Goal: Task Accomplishment & Management: Use online tool/utility

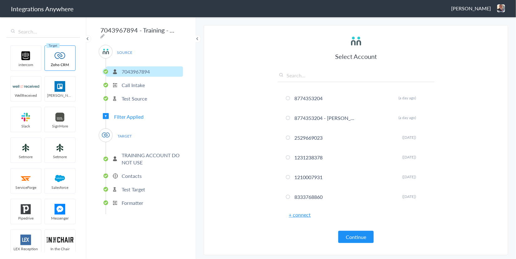
click at [472, 10] on span "[PERSON_NAME]" at bounding box center [471, 8] width 40 height 7
click at [485, 30] on li "Dashboard" at bounding box center [487, 32] width 43 height 9
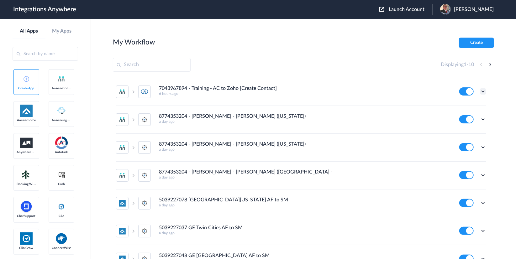
click at [480, 92] on icon at bounding box center [483, 91] width 6 height 6
click at [463, 104] on li "Edit" at bounding box center [465, 106] width 41 height 12
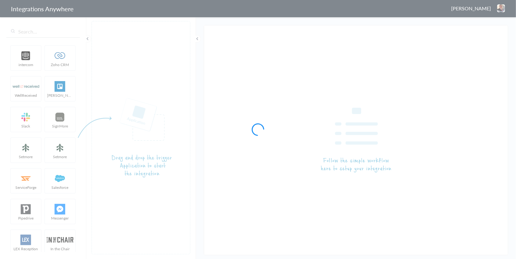
type input "7043967894 - Training - AC to Zoho [Create Contact]"
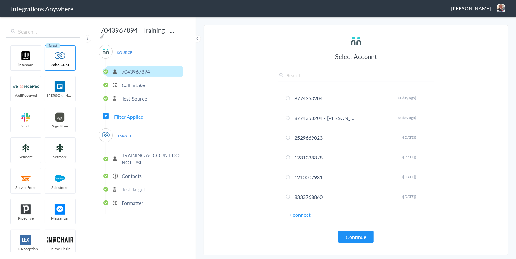
click at [128, 114] on span "Filter Applied" at bounding box center [128, 116] width 29 height 7
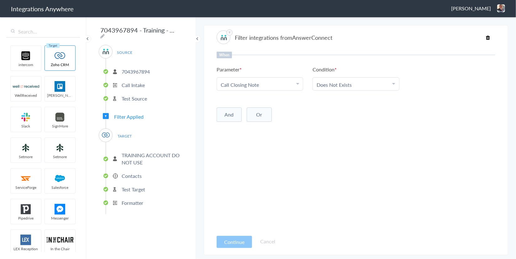
click at [229, 116] on button "And" at bounding box center [229, 114] width 25 height 14
click at [258, 127] on span "Choose Parameter" at bounding box center [241, 127] width 41 height 7
click at [252, 140] on input "text" at bounding box center [260, 144] width 86 height 13
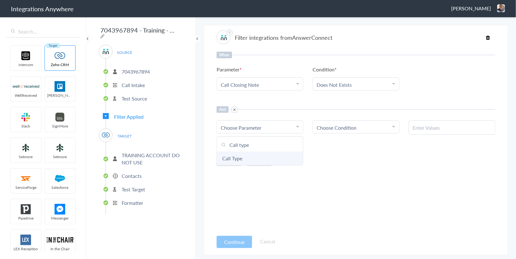
type input "Call type"
click at [243, 160] on link "Call Type" at bounding box center [260, 158] width 86 height 13
click at [328, 126] on span "Choose Condition" at bounding box center [336, 127] width 40 height 7
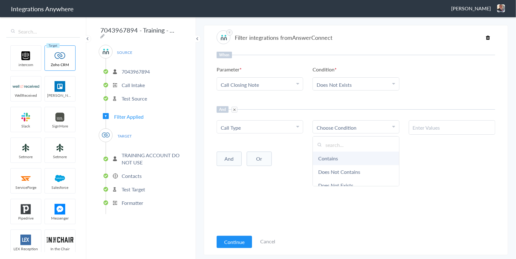
click at [338, 163] on link "Contains" at bounding box center [356, 158] width 86 height 13
click at [426, 125] on input "text" at bounding box center [452, 127] width 78 height 7
paste input "New Client"
type input "New Client"
click at [375, 181] on div "When Parameter Choose Parameter Call Closing Note First Name Last Name Email Ph…" at bounding box center [356, 142] width 279 height 180
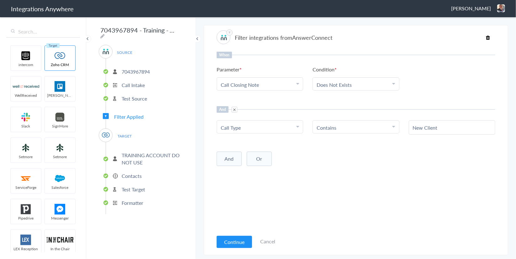
click at [354, 177] on div "When Parameter Choose Parameter Call Closing Note First Name Last Name Email Ph…" at bounding box center [356, 142] width 279 height 180
click at [237, 241] on button "Continue" at bounding box center [234, 242] width 35 height 12
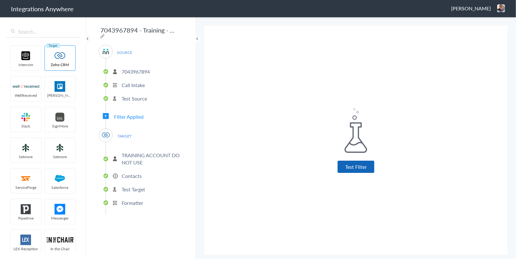
click at [351, 167] on button "Test Filter" at bounding box center [355, 167] width 37 height 12
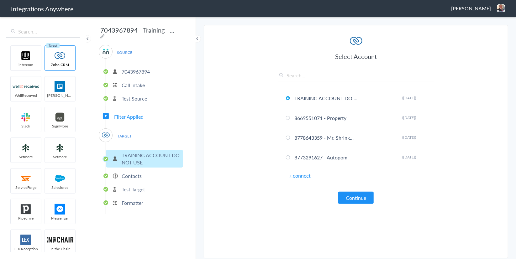
click at [133, 186] on p "Test Target" at bounding box center [133, 189] width 23 height 7
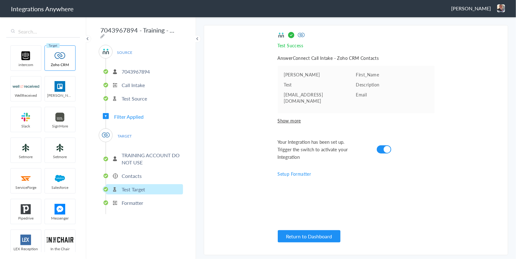
click at [135, 186] on p "Test Target" at bounding box center [133, 189] width 23 height 7
click at [134, 179] on ul "TRAINING ACCOUNT DO NOT USE Contacts Test Target Formatter" at bounding box center [144, 178] width 77 height 72
click at [132, 173] on p "Contacts" at bounding box center [132, 175] width 20 height 7
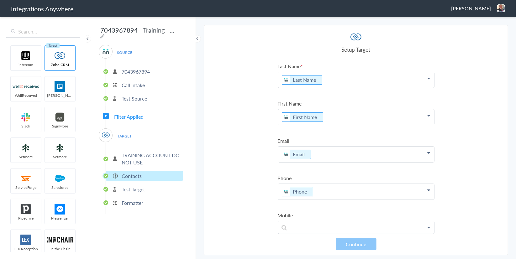
click at [247, 84] on section "Select Account 8774353204 Rename Delete (a day ago) 8774353204 - Spaulding - AC…" at bounding box center [356, 140] width 304 height 230
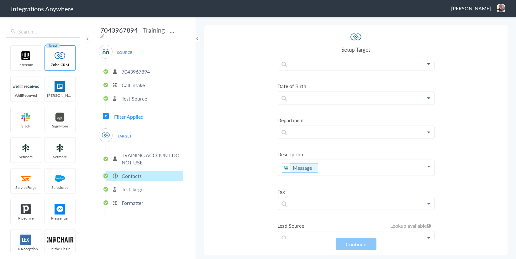
click at [329, 165] on p "Message" at bounding box center [356, 168] width 156 height 16
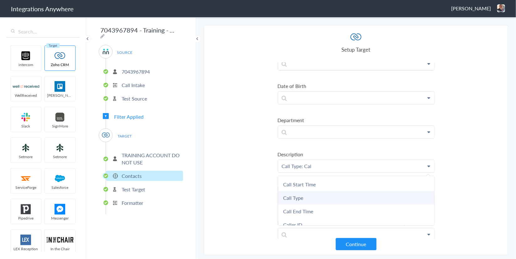
click at [315, 196] on link "Call Type" at bounding box center [356, 197] width 156 height 13
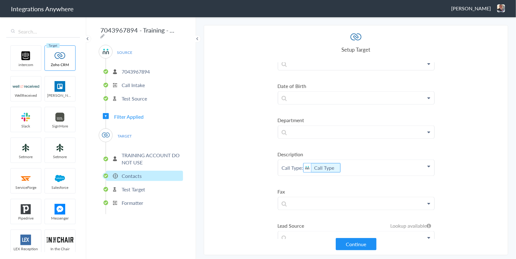
click at [363, 163] on p "Call Type: Call Type" at bounding box center [356, 168] width 156 height 16
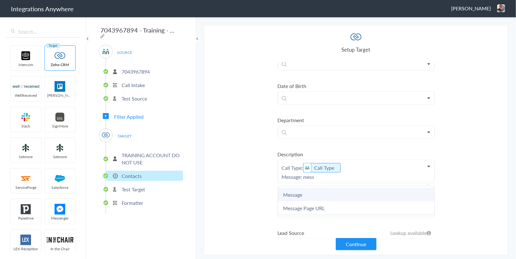
click at [295, 195] on link "Message" at bounding box center [356, 194] width 156 height 13
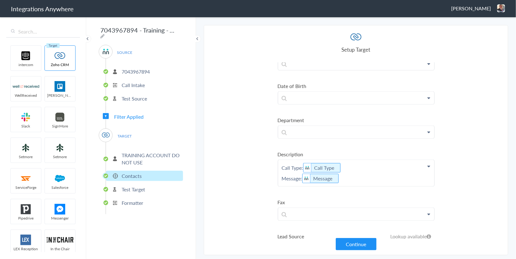
click at [247, 163] on section "Select Account 8774353204 Rename Delete (a day ago) 8774353204 - Spaulding - AC…" at bounding box center [356, 140] width 304 height 230
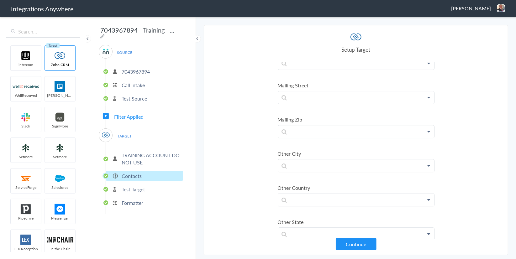
scroll to position [826, 0]
click at [354, 246] on button "Continue" at bounding box center [356, 244] width 41 height 12
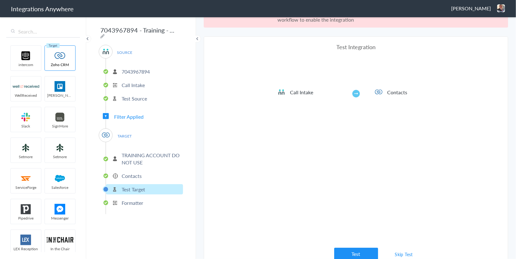
scroll to position [23, 0]
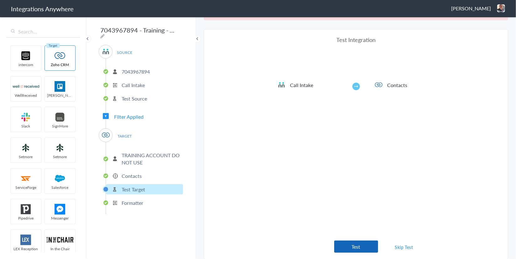
click at [354, 245] on button "Test" at bounding box center [356, 247] width 44 height 12
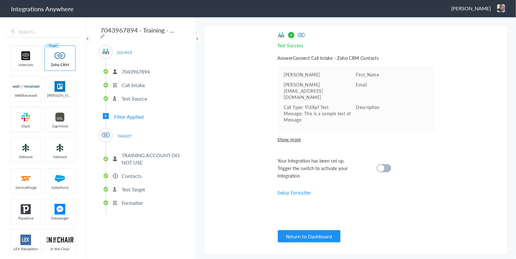
scroll to position [0, 0]
click at [126, 188] on p "Test Target" at bounding box center [133, 189] width 23 height 7
click at [124, 172] on p "Contacts" at bounding box center [132, 175] width 20 height 7
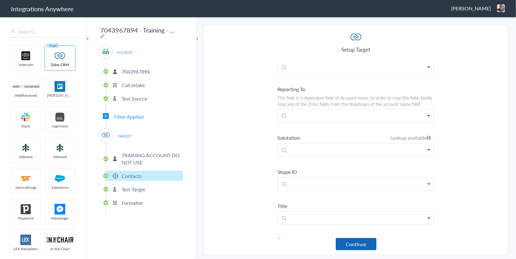
scroll to position [1059, 0]
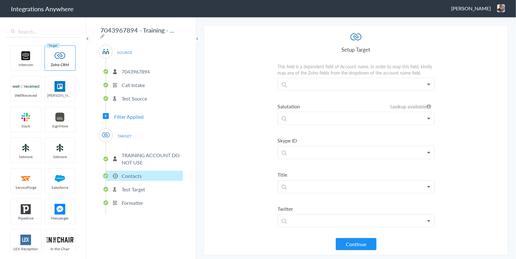
drag, startPoint x: 353, startPoint y: 244, endPoint x: 353, endPoint y: 170, distance: 73.9
click at [352, 244] on button "Continue" at bounding box center [356, 244] width 41 height 12
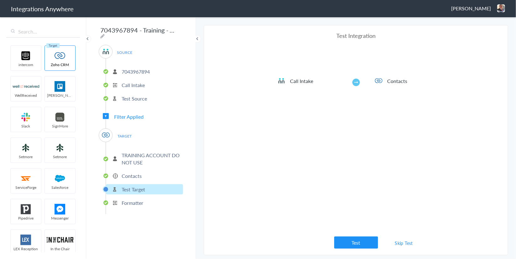
drag, startPoint x: 359, startPoint y: 244, endPoint x: 366, endPoint y: 203, distance: 41.7
click at [359, 244] on button "Test" at bounding box center [356, 243] width 44 height 12
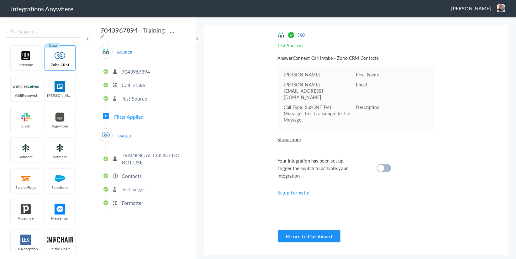
click at [380, 165] on cite at bounding box center [380, 168] width 7 height 7
click at [290, 75] on pre "Drita" at bounding box center [320, 74] width 72 height 6
click at [297, 104] on pre "Call Type: SuzQNE Test Message: This is a sample test of Message" at bounding box center [320, 113] width 72 height 19
click at [131, 184] on li "Test Target" at bounding box center [144, 189] width 77 height 10
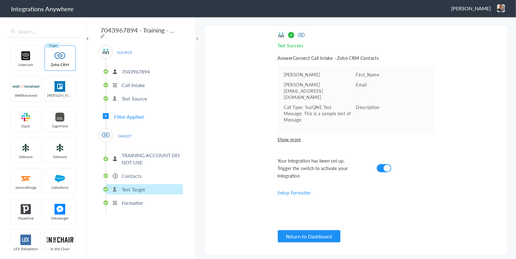
click at [119, 174] on li "Contacts" at bounding box center [144, 176] width 77 height 10
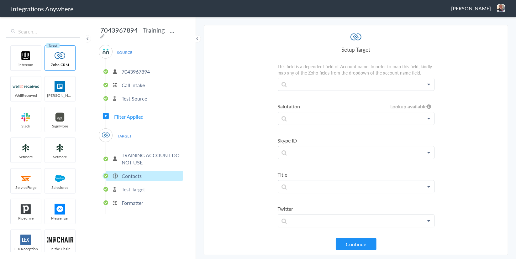
drag, startPoint x: 130, startPoint y: 174, endPoint x: 377, endPoint y: 128, distance: 250.9
click at [130, 174] on p "Contacts" at bounding box center [132, 175] width 20 height 7
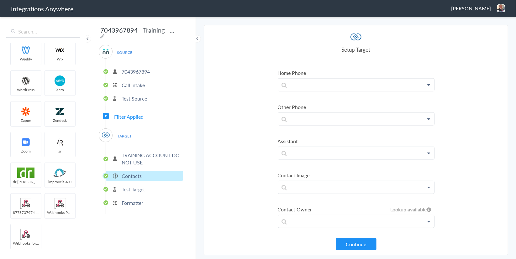
scroll to position [723, 0]
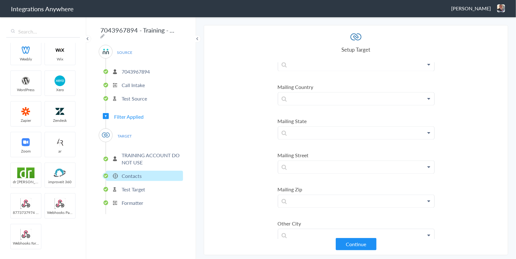
click at [132, 187] on p "Test Target" at bounding box center [133, 189] width 23 height 7
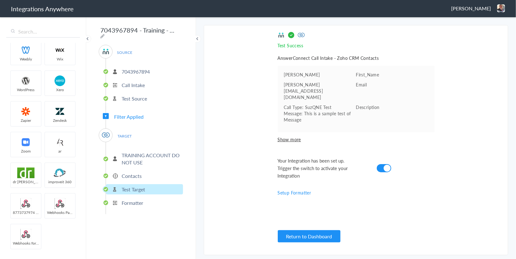
click at [132, 113] on span "Filter Applied" at bounding box center [128, 116] width 29 height 7
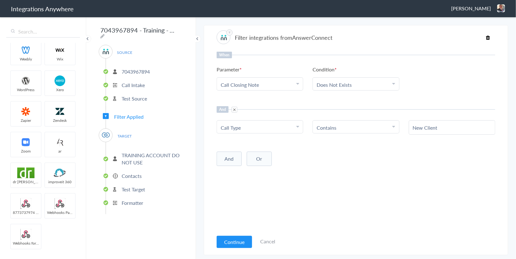
click at [141, 186] on p "Test Target" at bounding box center [133, 189] width 23 height 7
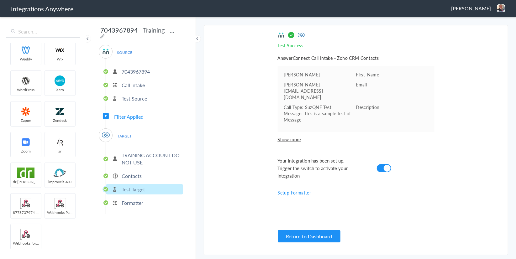
click at [127, 172] on p "Contacts" at bounding box center [132, 175] width 20 height 7
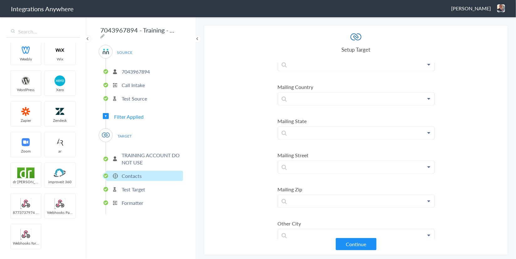
click at [251, 158] on section "Select Account 8774353204 Rename Delete (a day ago) 8774353204 - Spaulding - AC…" at bounding box center [356, 140] width 304 height 230
click at [501, 9] on img at bounding box center [501, 8] width 8 height 8
click at [483, 30] on li "Dashboard" at bounding box center [487, 32] width 43 height 9
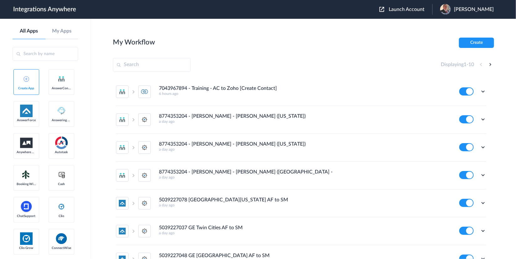
click at [407, 10] on span "Launch Account" at bounding box center [407, 9] width 36 height 5
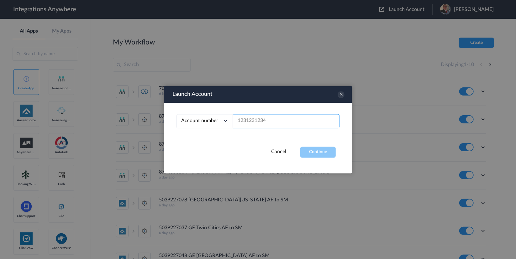
click at [265, 117] on input "text" at bounding box center [286, 121] width 107 height 14
paste input "9803781052"
click at [302, 154] on button "Continue" at bounding box center [317, 152] width 35 height 11
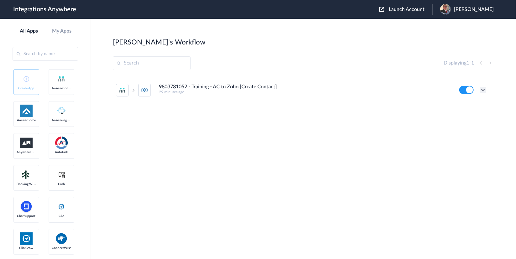
click at [484, 90] on icon at bounding box center [483, 90] width 6 height 6
click at [463, 117] on link "Task history" at bounding box center [465, 116] width 30 height 4
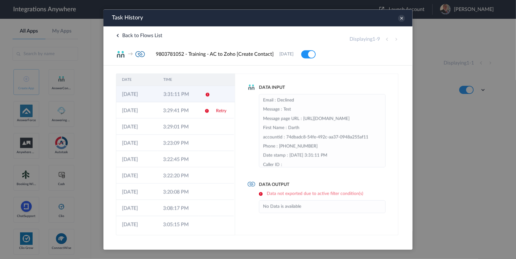
click at [148, 94] on td "09-09-2025" at bounding box center [136, 94] width 41 height 16
click at [403, 17] on icon at bounding box center [401, 18] width 7 height 7
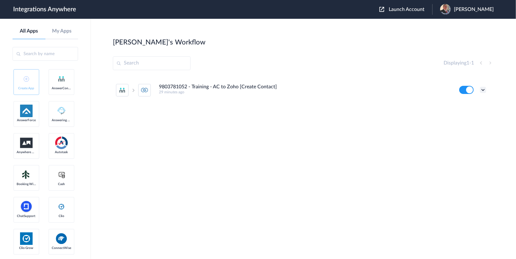
click at [483, 91] on icon at bounding box center [483, 90] width 6 height 6
click at [403, 7] on span "Launch Account" at bounding box center [407, 9] width 36 height 5
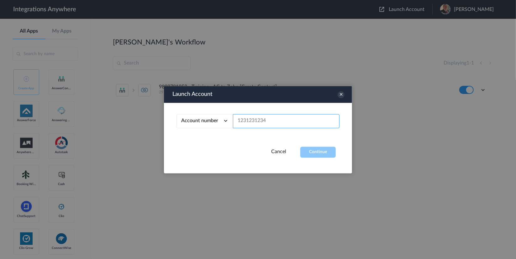
click at [266, 123] on input "text" at bounding box center [286, 121] width 107 height 14
paste input "7043967894"
type input "7043967894"
click at [319, 150] on button "Continue" at bounding box center [317, 152] width 35 height 11
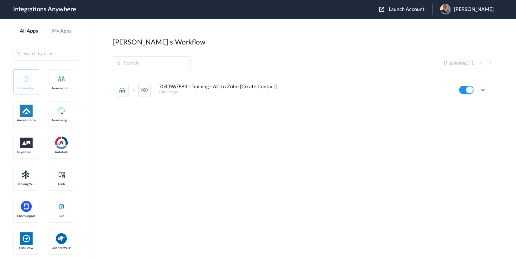
click at [482, 90] on icon at bounding box center [483, 90] width 6 height 6
click at [467, 100] on li "Edit" at bounding box center [465, 105] width 41 height 12
click at [485, 90] on icon at bounding box center [483, 90] width 6 height 6
click at [468, 105] on li "Edit" at bounding box center [465, 105] width 41 height 12
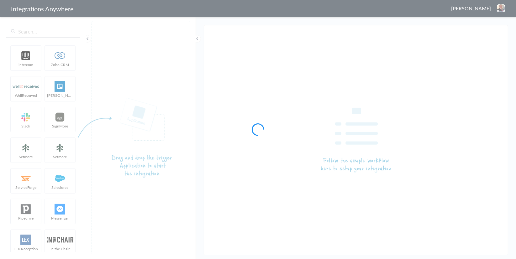
type input "7043967894 - Training - AC to Zoho [Create Contact]"
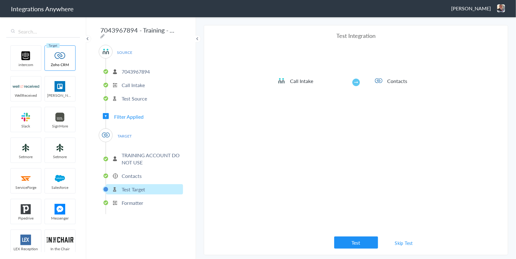
click at [133, 113] on span "Filter Applied" at bounding box center [128, 116] width 29 height 7
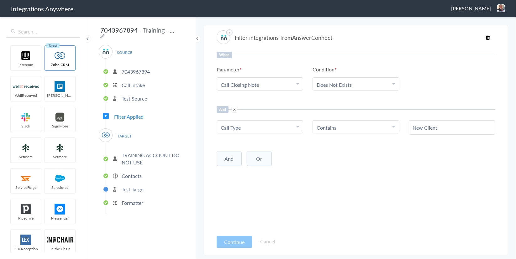
click at [127, 186] on p "Test Target" at bounding box center [133, 189] width 23 height 7
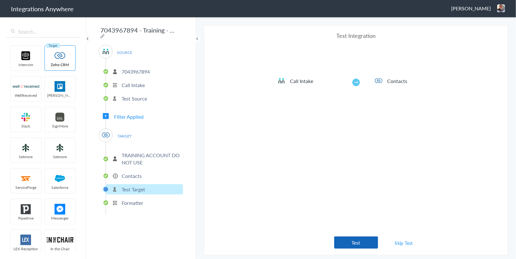
click at [360, 241] on button "Test" at bounding box center [356, 243] width 44 height 12
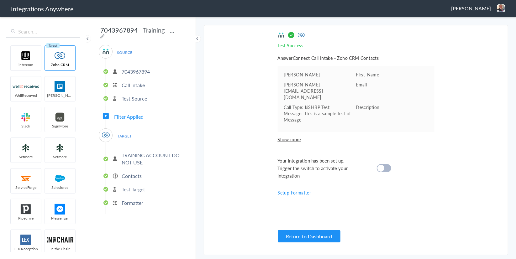
click at [392, 157] on div "Your Integration has been set up. Trigger the switch to activate your Integrati…" at bounding box center [348, 168] width 141 height 23
click at [389, 164] on div at bounding box center [384, 168] width 14 height 8
